Goal: Transaction & Acquisition: Download file/media

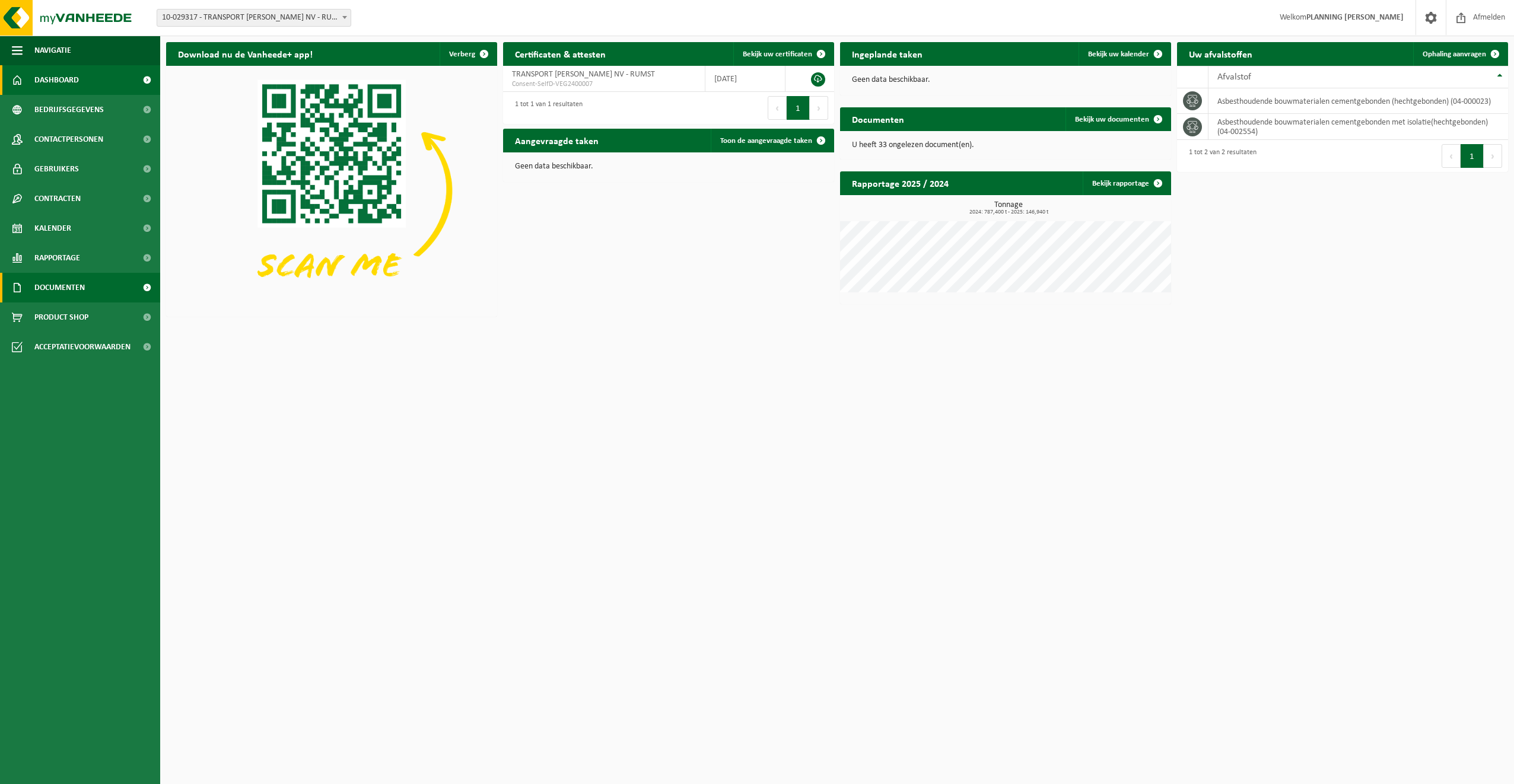
click at [72, 294] on span "Documenten" at bounding box center [59, 288] width 51 height 30
click at [59, 335] on span "Documenten" at bounding box center [58, 342] width 44 height 22
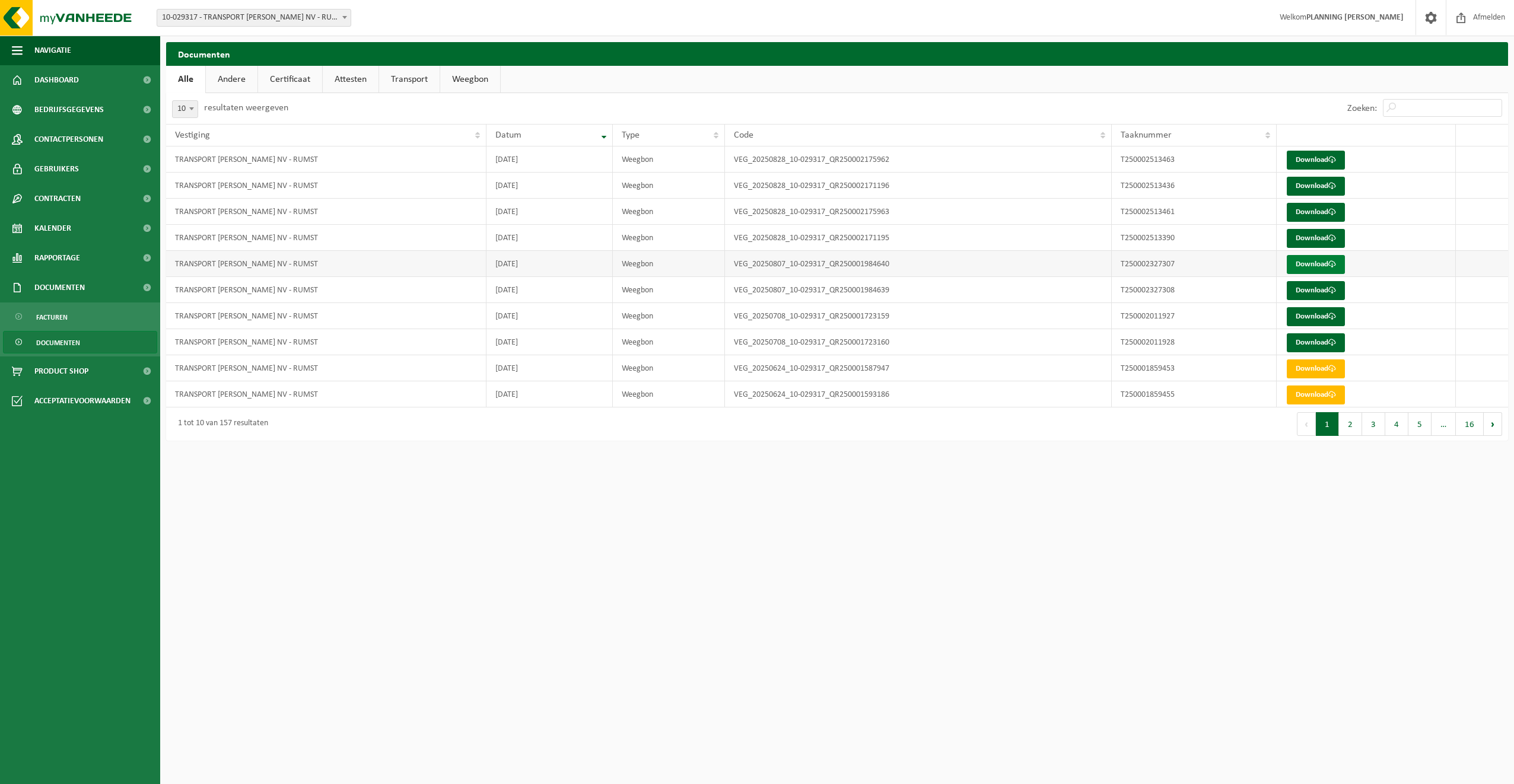
click at [1319, 265] on link "Download" at bounding box center [1316, 265] width 58 height 19
click at [1335, 291] on span at bounding box center [1332, 290] width 7 height 7
